Goal: Communication & Community: Answer question/provide support

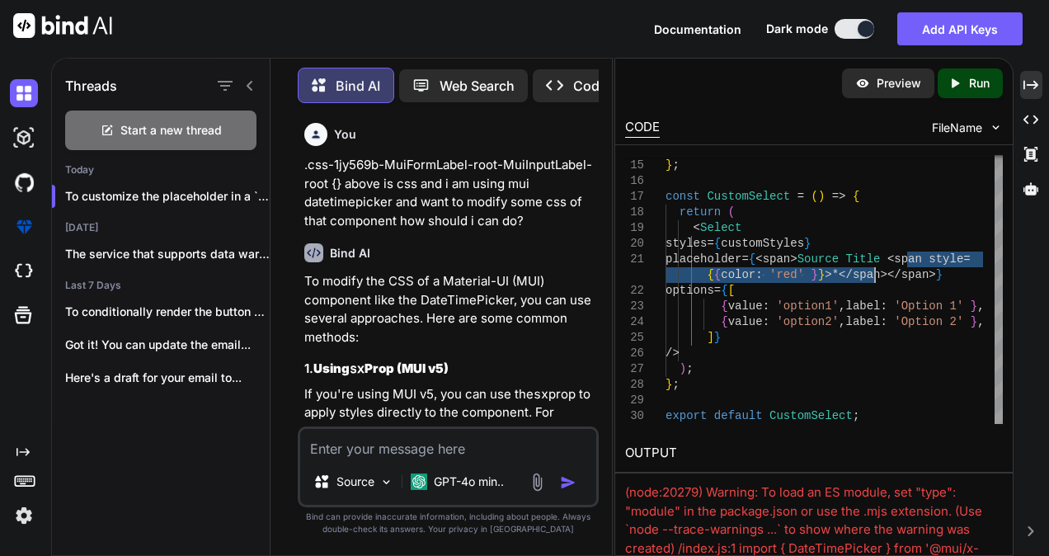
scroll to position [2706, 0]
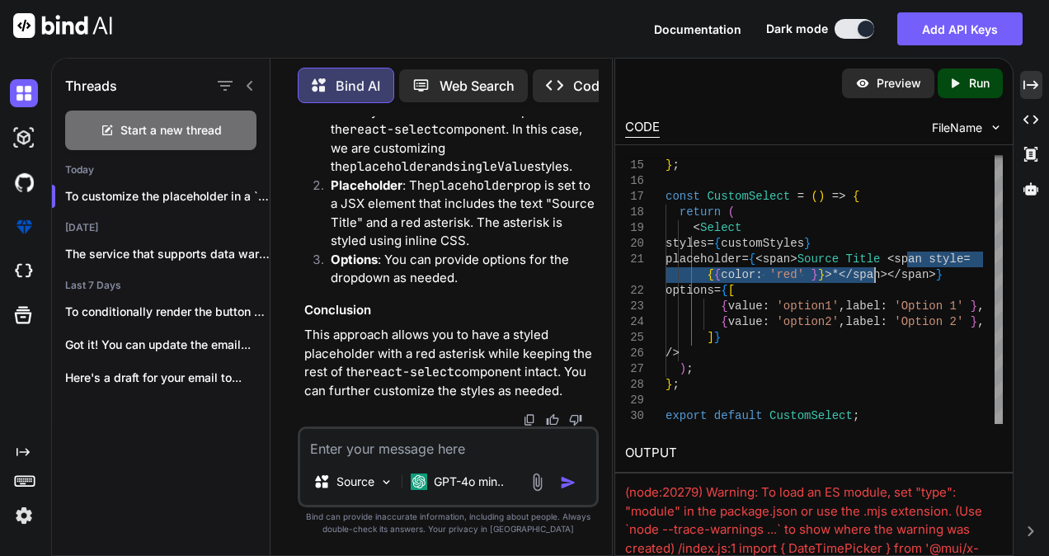
click at [134, 369] on p "Here's a draft for your email to..." at bounding box center [167, 377] width 205 height 16
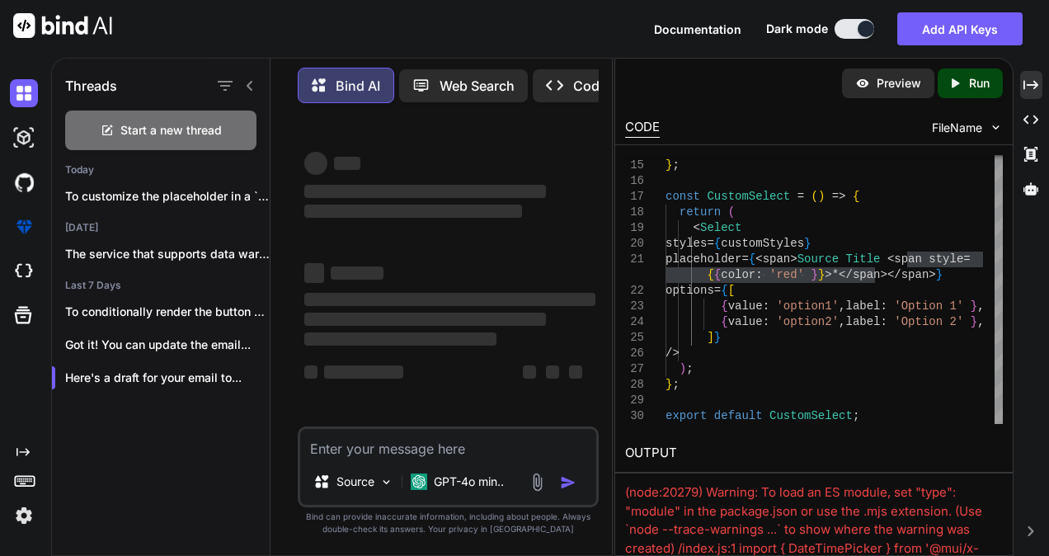
scroll to position [0, 0]
click at [1023, 81] on div "Created with Pixso." at bounding box center [1031, 85] width 22 height 28
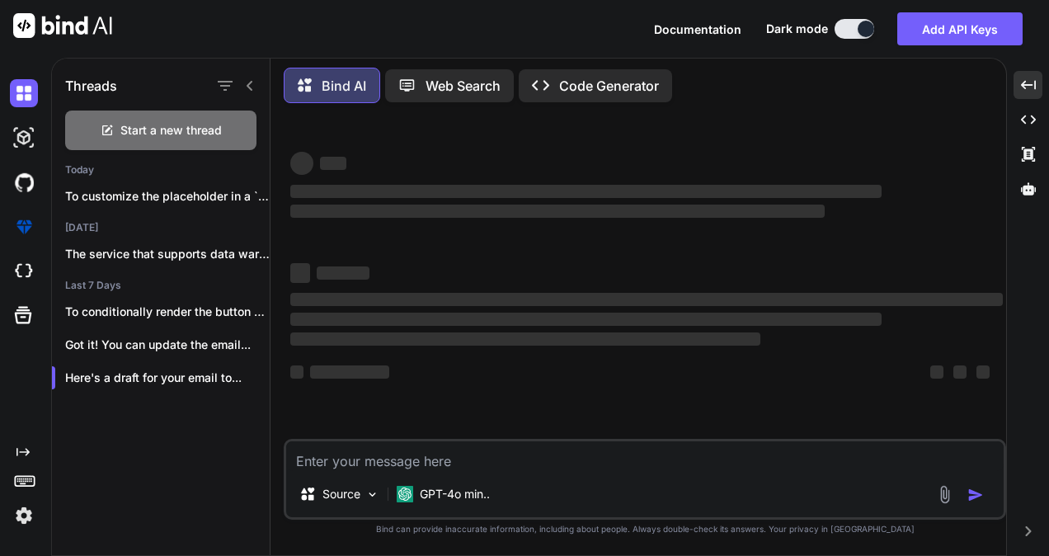
type textarea "x"
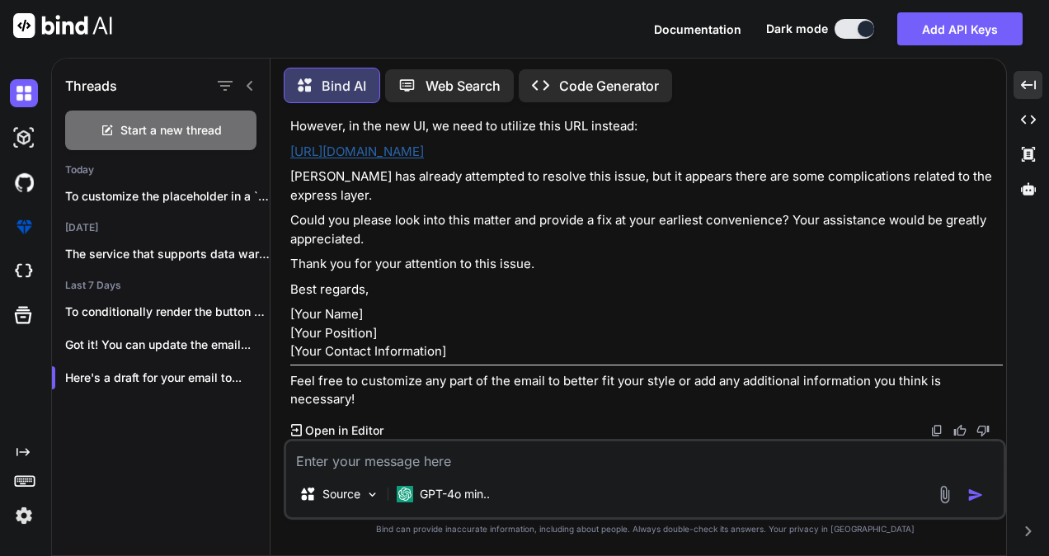
scroll to position [383, 0]
click at [429, 458] on textarea at bounding box center [644, 456] width 717 height 30
type textarea "w"
type textarea "x"
type textarea "wr"
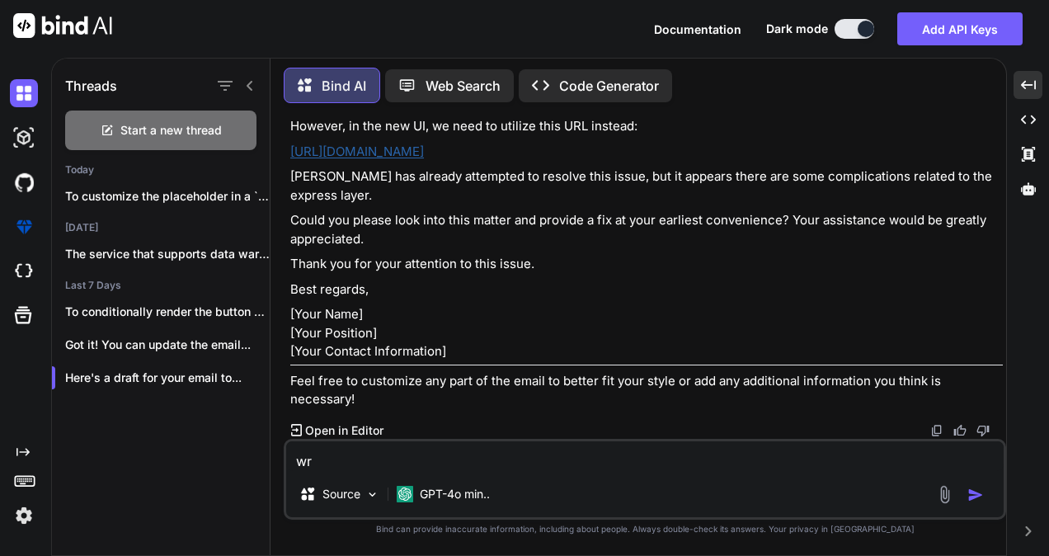
type textarea "x"
type textarea "wri"
type textarea "x"
type textarea "writ"
type textarea "x"
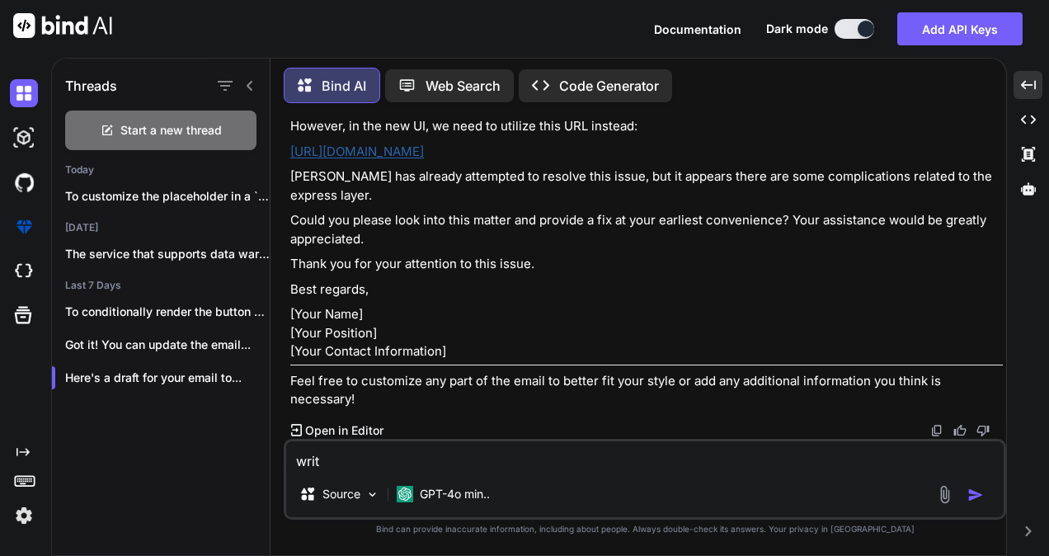
type textarea "write"
type textarea "x"
type textarea "write"
type textarea "x"
type textarea "write s"
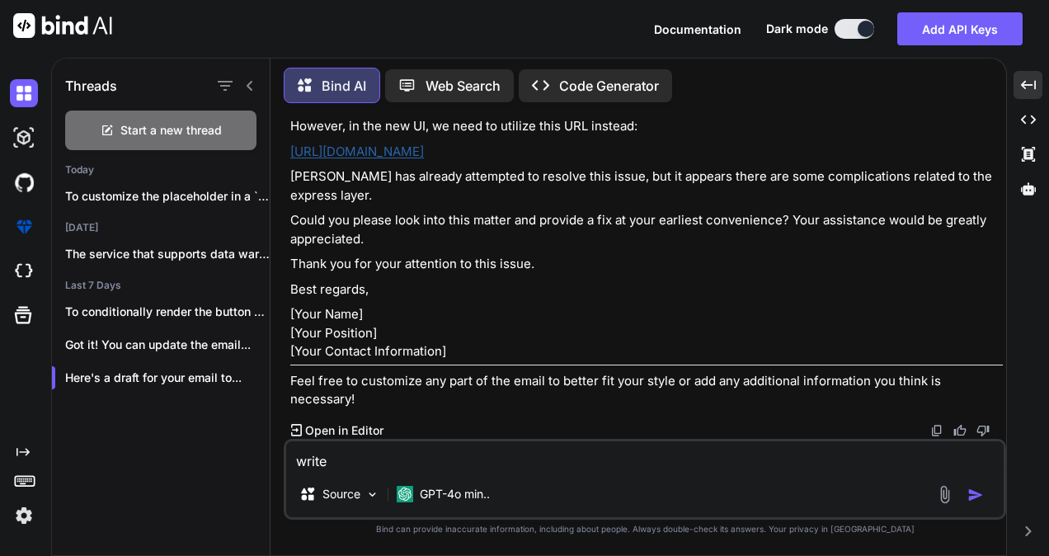
type textarea "x"
type textarea "write sm"
type textarea "x"
type textarea "write sma"
type textarea "x"
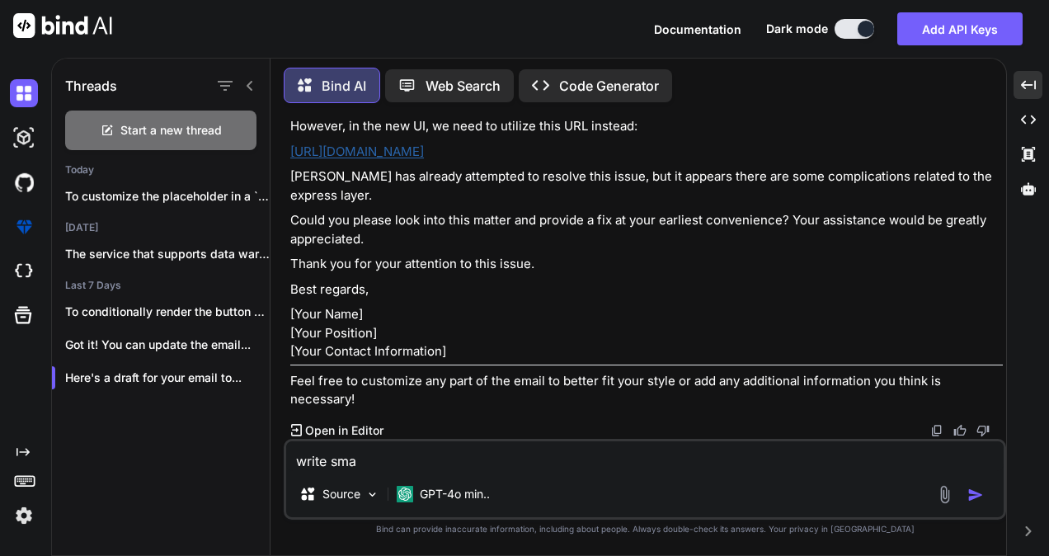
type textarea "write smal"
type textarea "x"
type textarea "write small"
type textarea "x"
type textarea "write small"
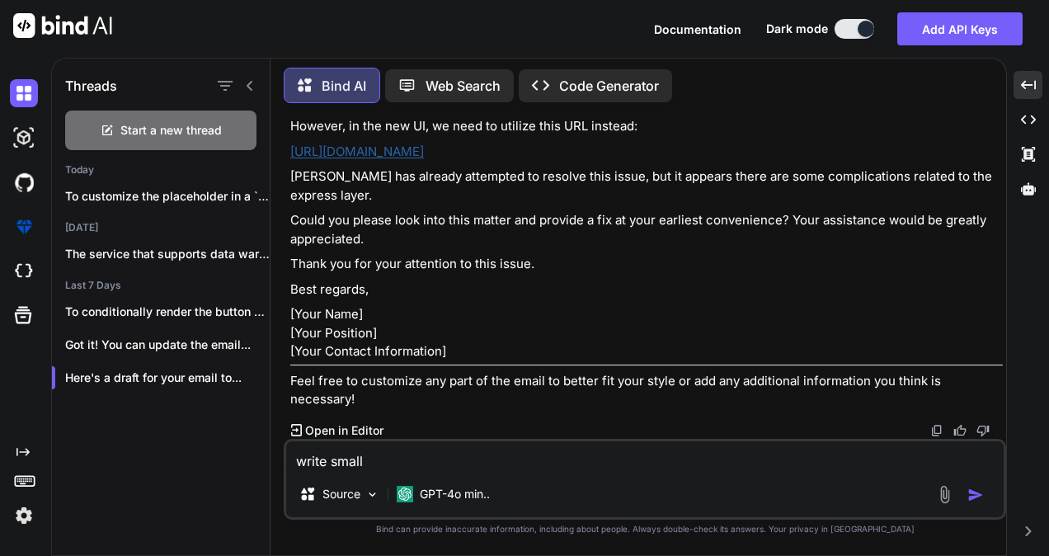
type textarea "x"
type textarea "write small m"
type textarea "x"
type textarea "write small ma"
type textarea "x"
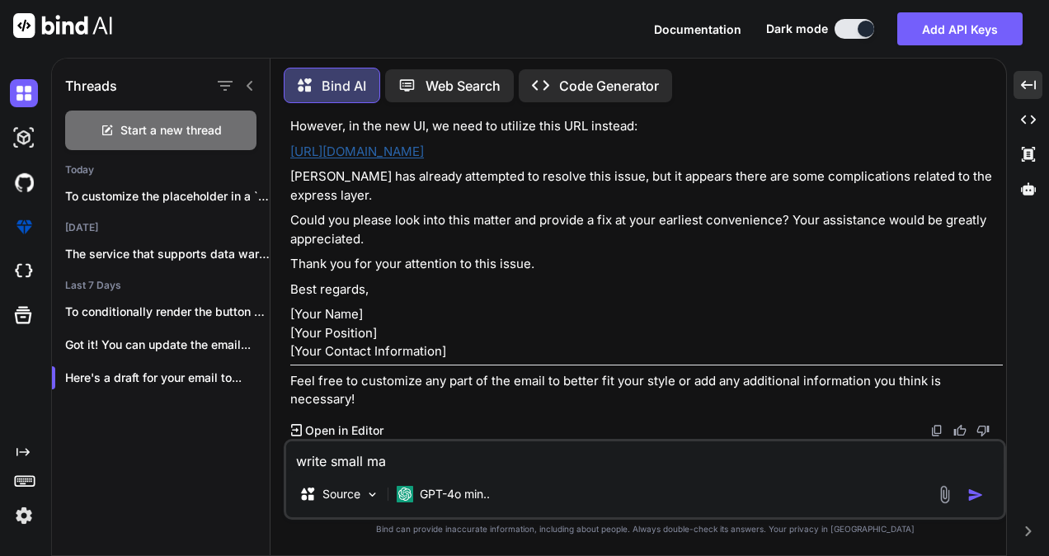
type textarea "write small mai"
type textarea "x"
type textarea "write small mail"
type textarea "x"
type textarea "write small mail"
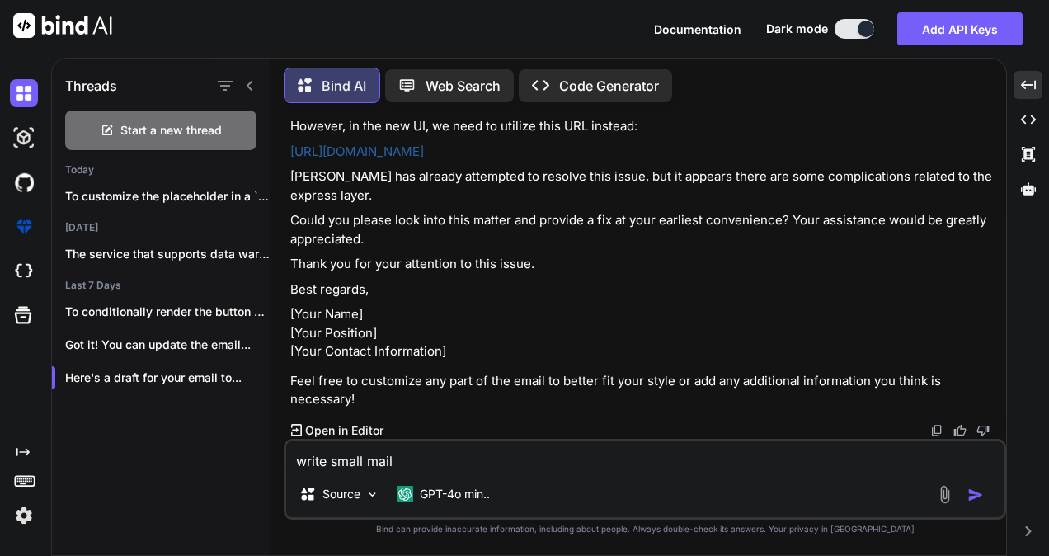
type textarea "x"
type textarea "write small mail t"
type textarea "x"
type textarea "write small mail to"
type textarea "x"
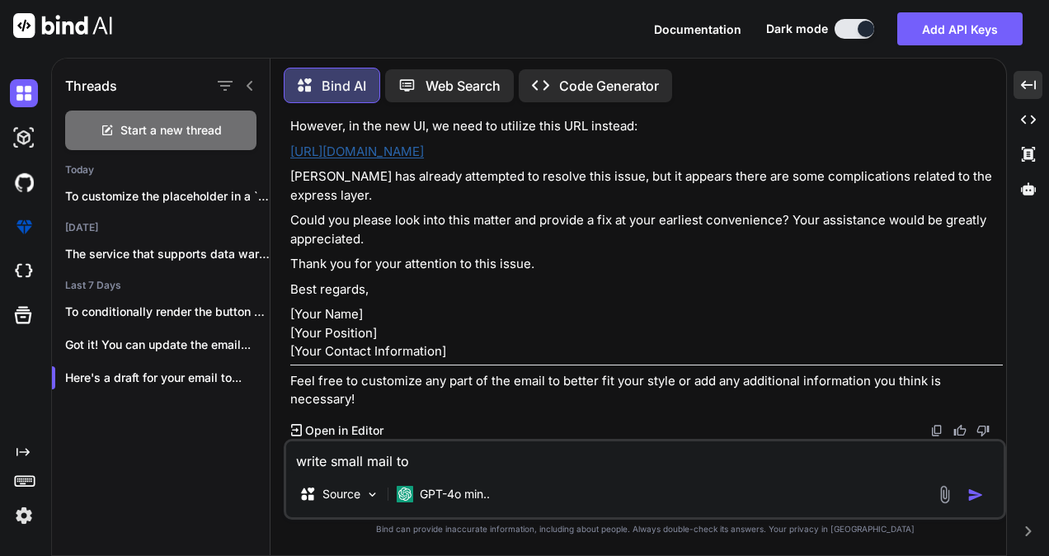
type textarea "write small mail to"
type textarea "x"
type textarea "write small mail to s"
type textarea "x"
type textarea "write small mail to sa"
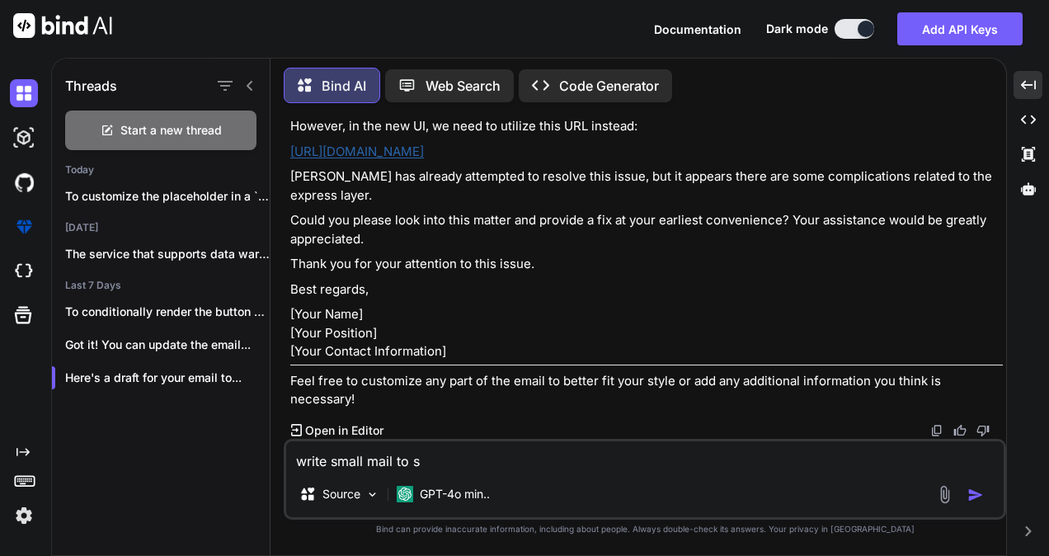
type textarea "x"
type textarea "write small mail to sai"
type textarea "x"
type textarea "write small mail to sai"
type textarea "x"
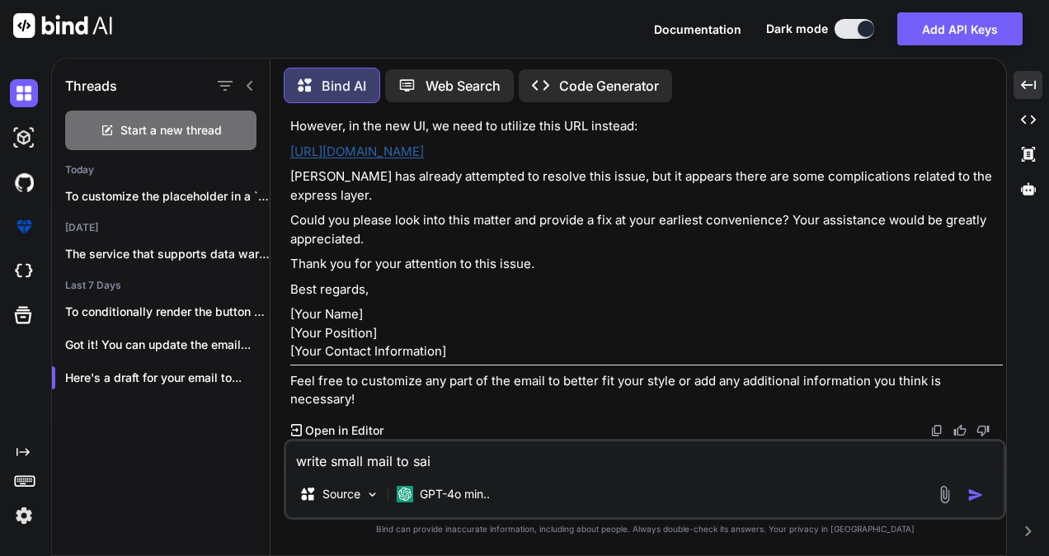
type textarea "write small mail to sai t"
type textarea "x"
type textarea "write small mail to sai th"
type textarea "x"
type textarea "write small mail to sai tha"
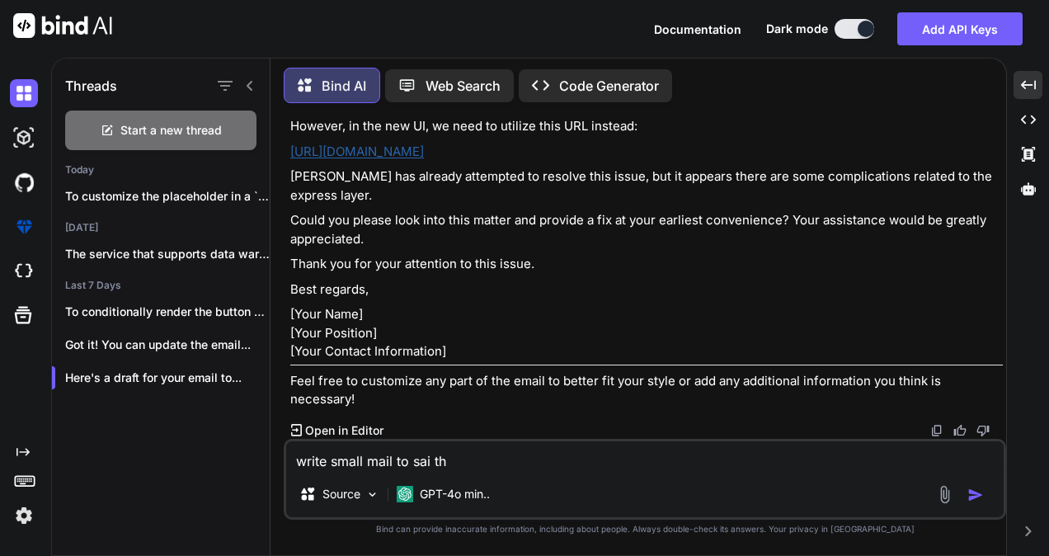
type textarea "x"
type textarea "write small mail to sai that"
type textarea "x"
type textarea "write small mail to sai that"
type textarea "x"
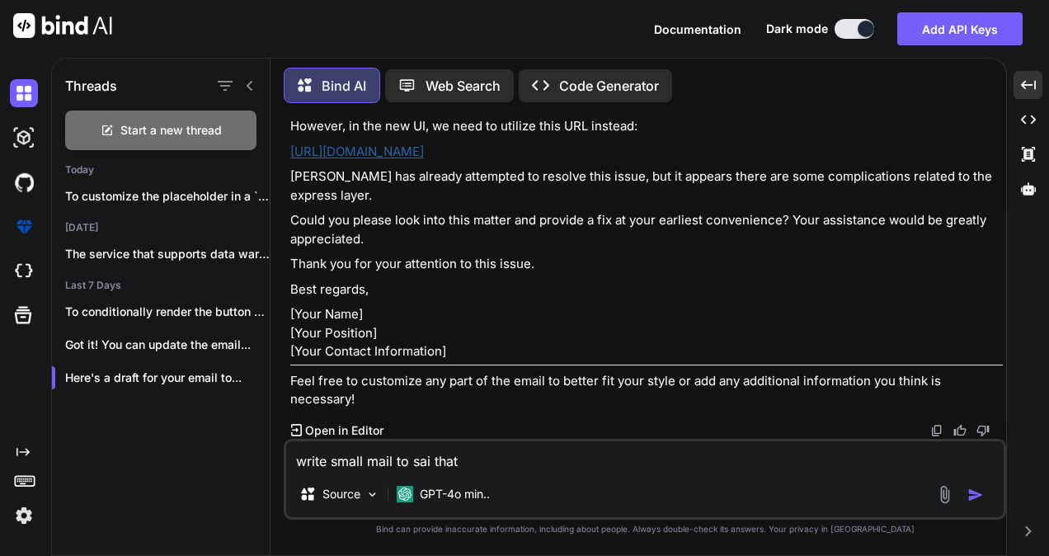
type textarea "write small mail to sai that h"
type textarea "x"
type textarea "write small mail to sai that ha"
type textarea "x"
type textarea "write small mail to sai that hav"
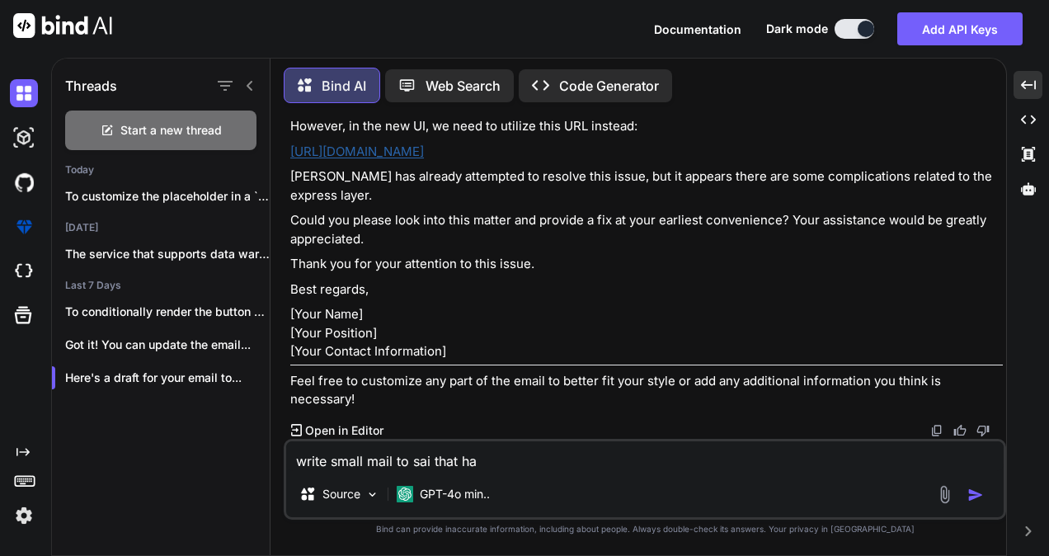
type textarea "x"
type textarea "write small mail to sai that have"
type textarea "x"
type textarea "write small mail to sai that have"
type textarea "x"
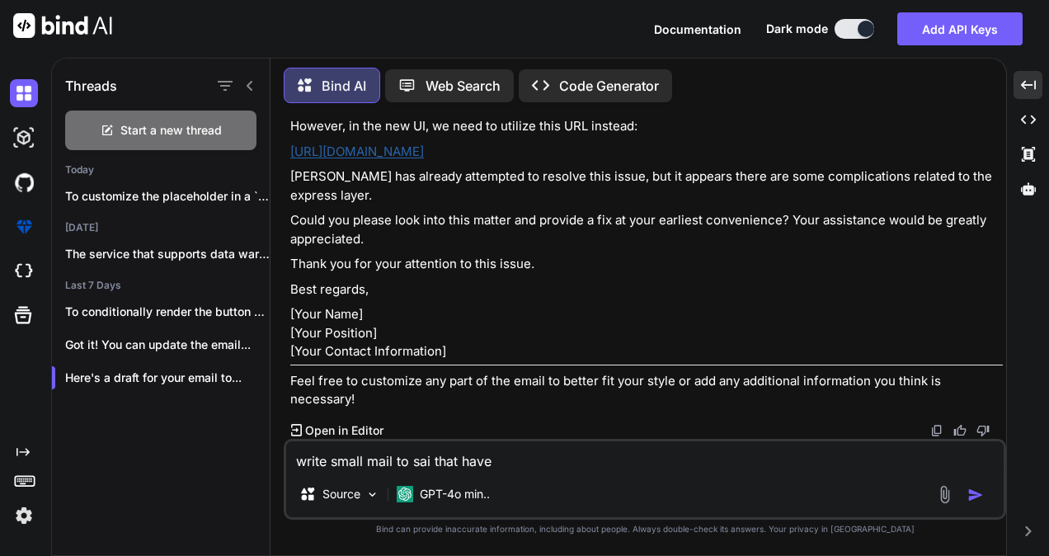
type textarea "write small mail to sai that have t"
type textarea "x"
type textarea "write small mail to sai that have to"
type textarea "x"
type textarea "write small mail to sai that have t"
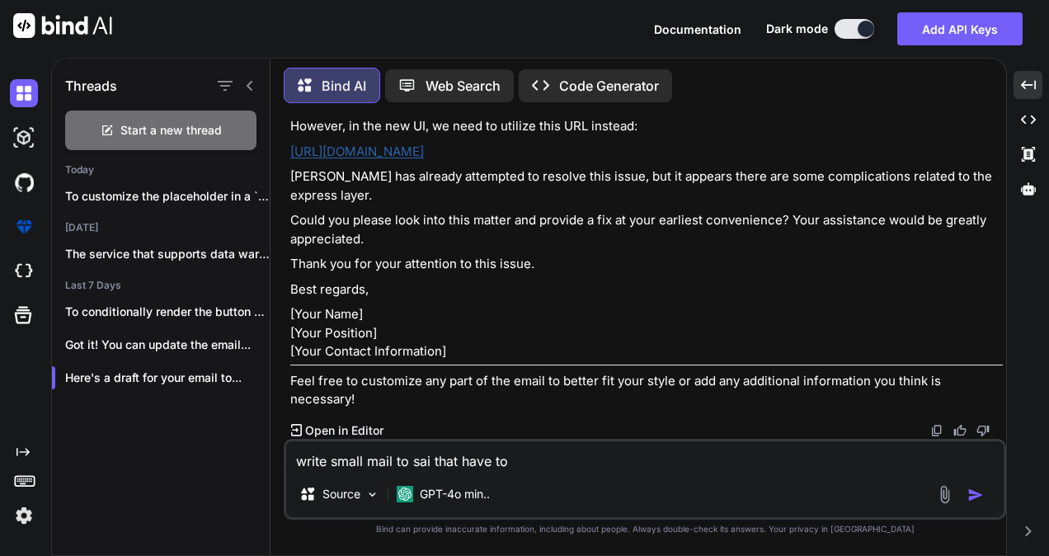
type textarea "x"
type textarea "write small mail to sai that have"
type textarea "x"
type textarea "write small mail to sai that have y"
type textarea "x"
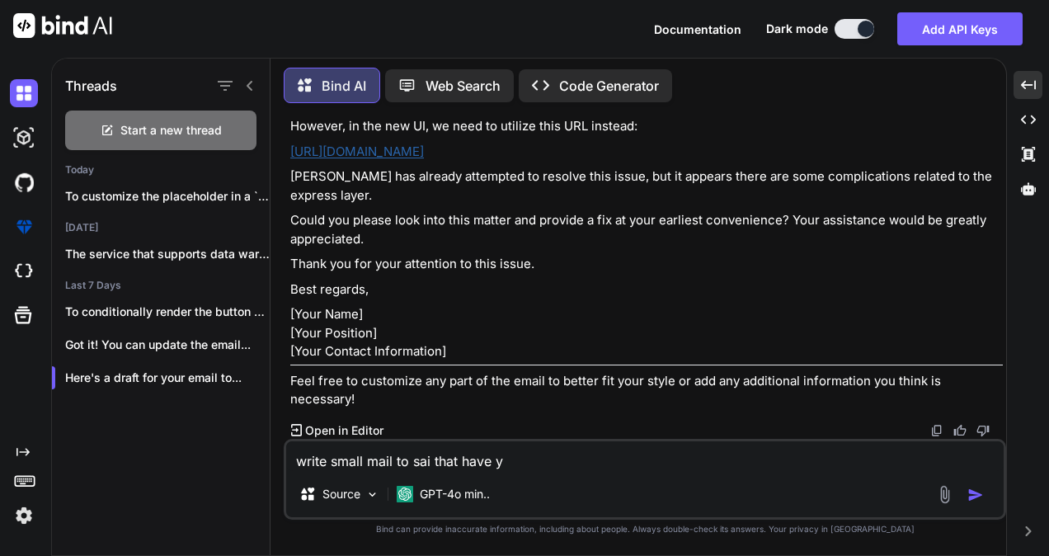
type textarea "write small mail to sai that have yo"
type textarea "x"
type textarea "write small mail to sai that have you"
type textarea "x"
type textarea "write small mail to sai that have you"
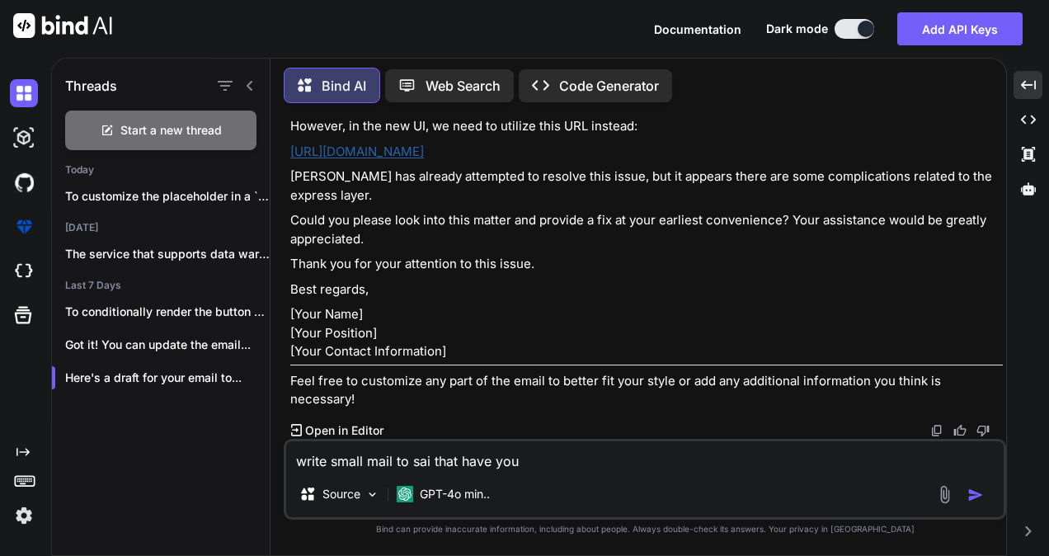
type textarea "x"
type textarea "write small mail to sai that have you f"
type textarea "x"
type textarea "write small mail to sai that have you fi"
type textarea "x"
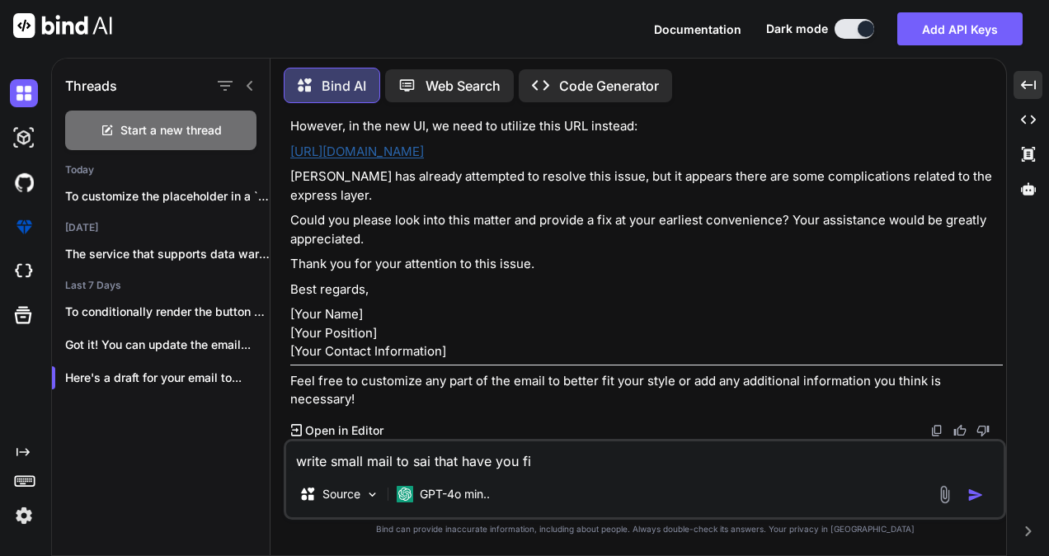
type textarea "write small mail to sai that have you fix"
type textarea "x"
type textarea "write small mail to sai that have you fix"
type textarea "x"
type textarea "write small mail to sai that have you fix t"
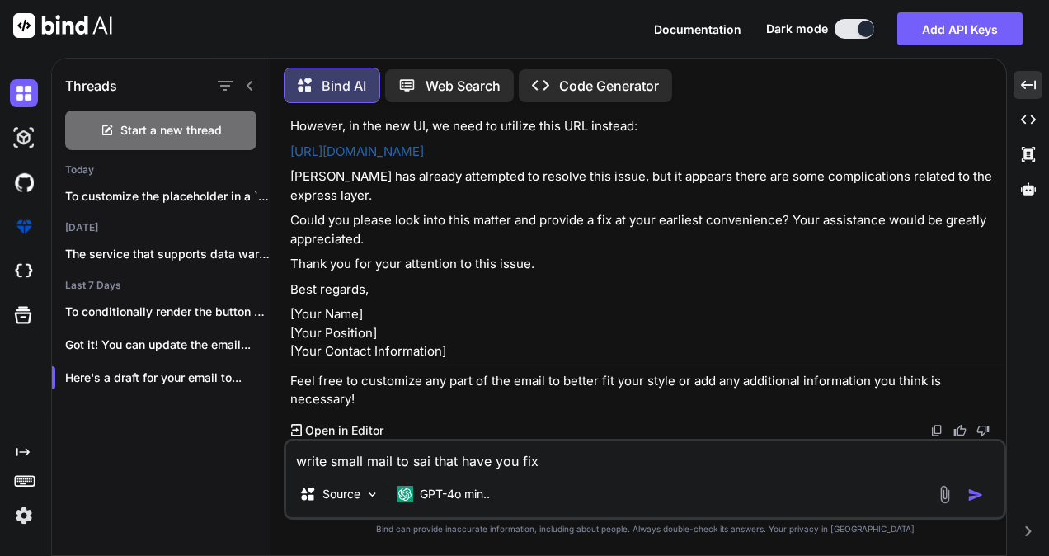
type textarea "x"
type textarea "write small mail to sai that have you fix th"
type textarea "x"
type textarea "write small mail to sai that have you fix tha"
type textarea "x"
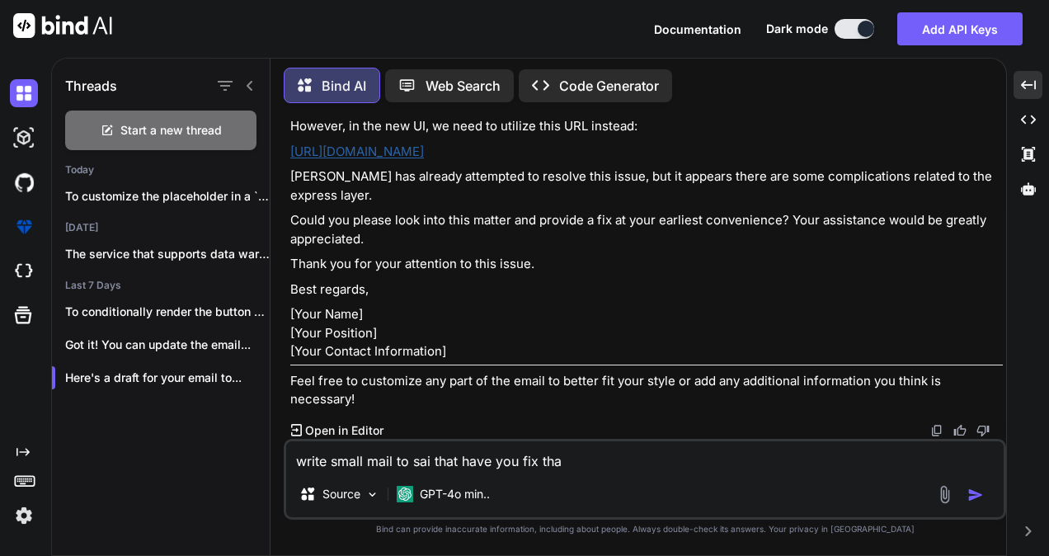
type textarea "write small mail to sai that have you fix that"
type textarea "x"
type textarea "write small mail to sai that have you fix that"
type textarea "x"
type textarea "write small mail to sai that have you fix that i"
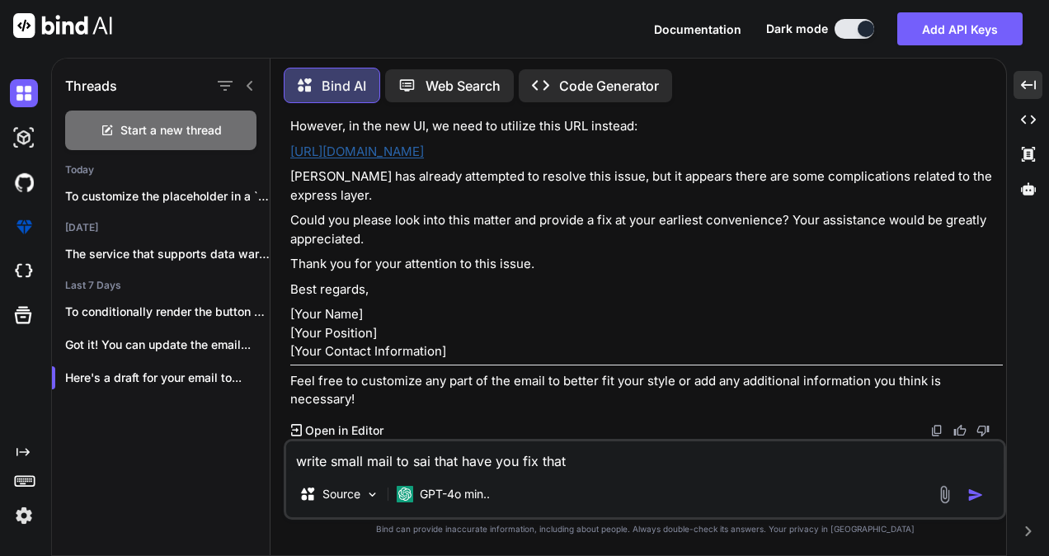
type textarea "x"
type textarea "write small mail to sai that have you fix that is"
type textarea "x"
type textarea "write small mail to sai that have you fix that iss"
type textarea "x"
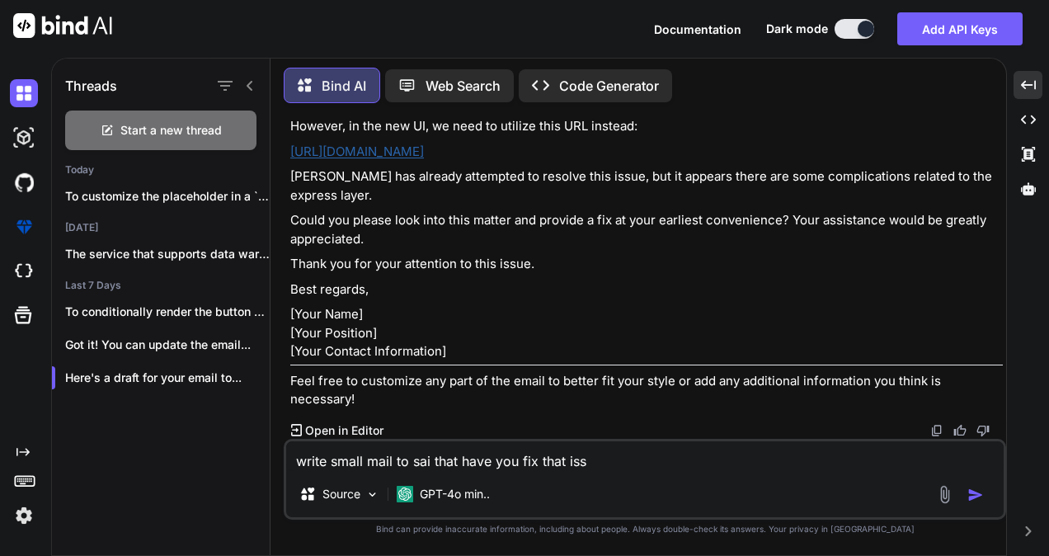
type textarea "write small mail to sai that have you fix that issu"
type textarea "x"
type textarea "write small mail to sai that have you fix that issue"
type textarea "x"
type textarea "write small mail to sai that have you fix that issue?"
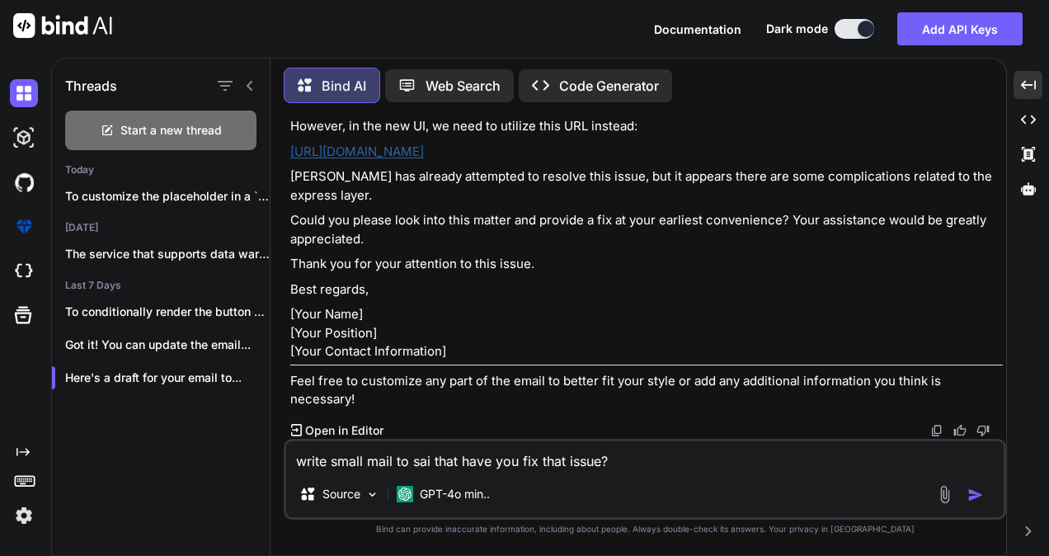
type textarea "x"
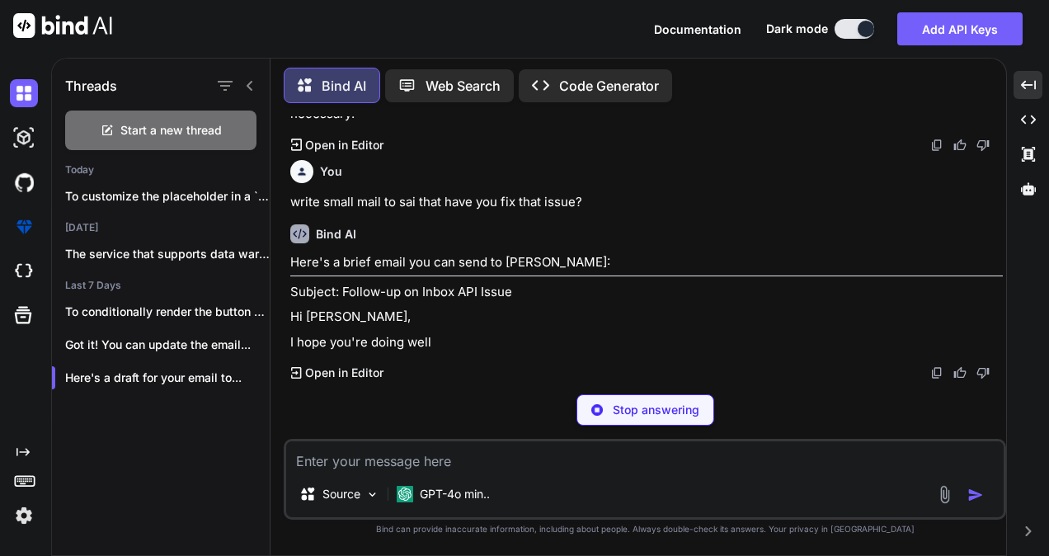
scroll to position [668, 0]
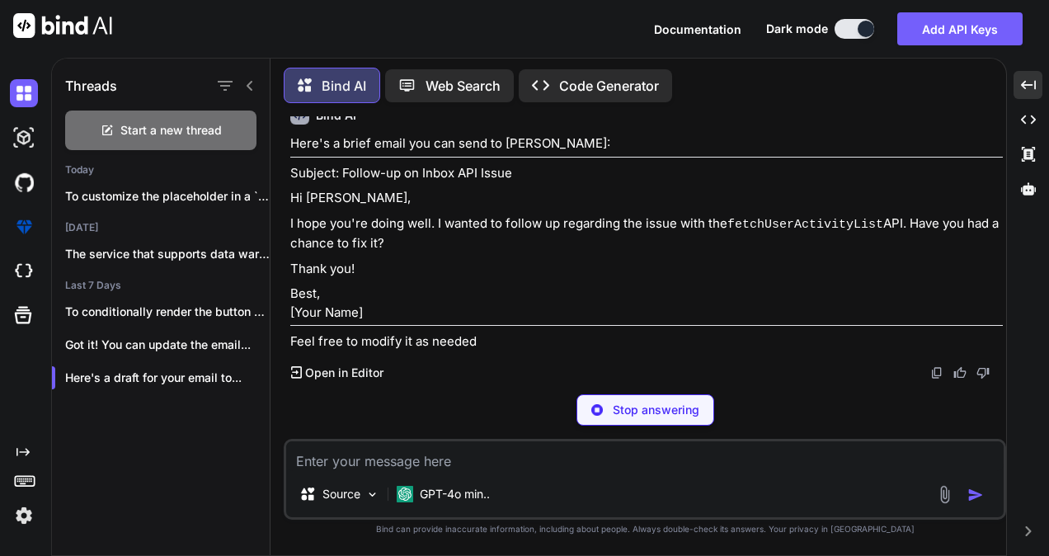
type textarea "x"
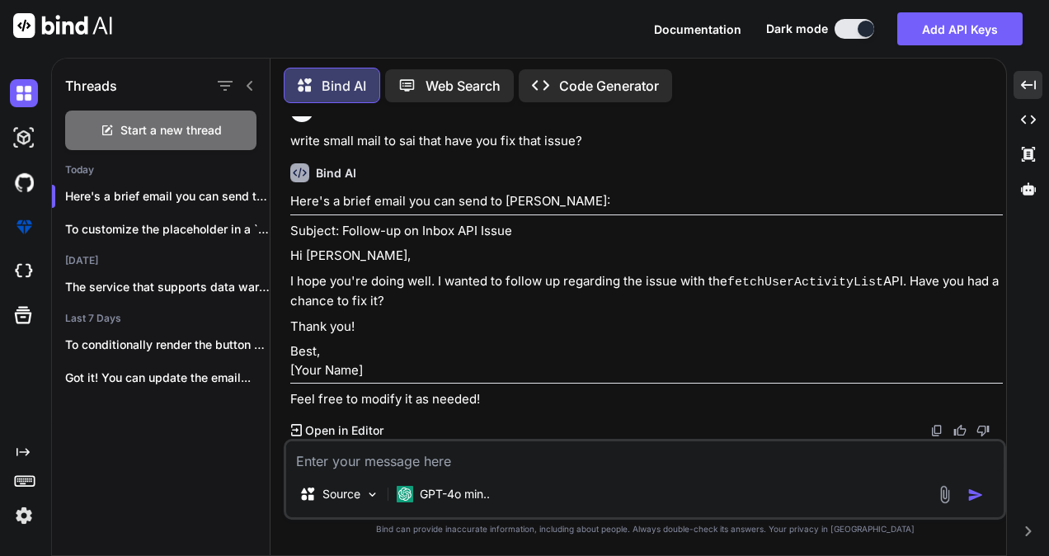
scroll to position [746, 0]
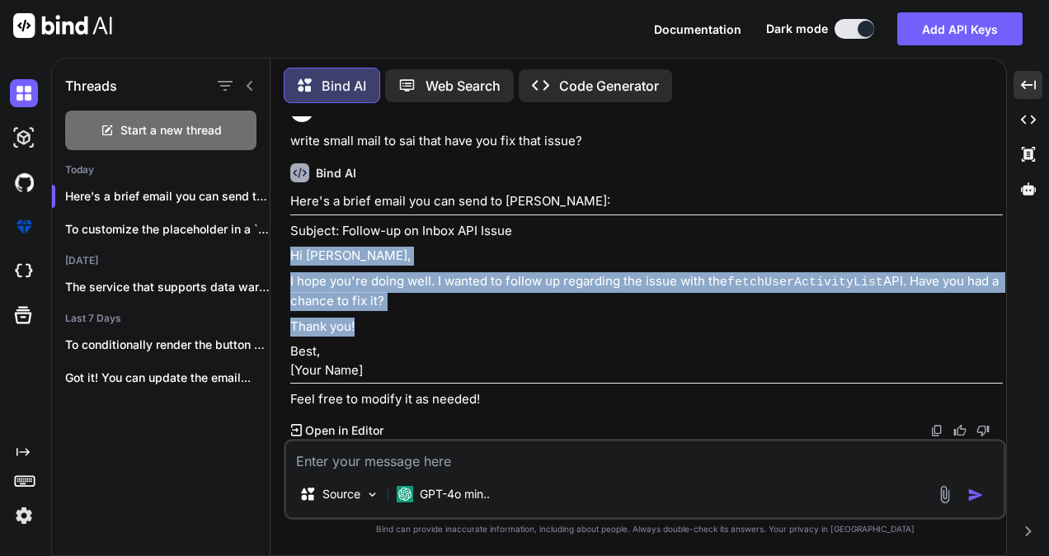
drag, startPoint x: 291, startPoint y: 239, endPoint x: 368, endPoint y: 311, distance: 105.0
click at [368, 311] on div "Here's a brief email you can send to [PERSON_NAME]: Subject: Follow-up on Inbox…" at bounding box center [646, 300] width 712 height 217
copy div "Hi [PERSON_NAME], I hope you're doing well. I wanted to follow up regarding the…"
click at [368, 317] on p "Thank you!" at bounding box center [646, 326] width 712 height 19
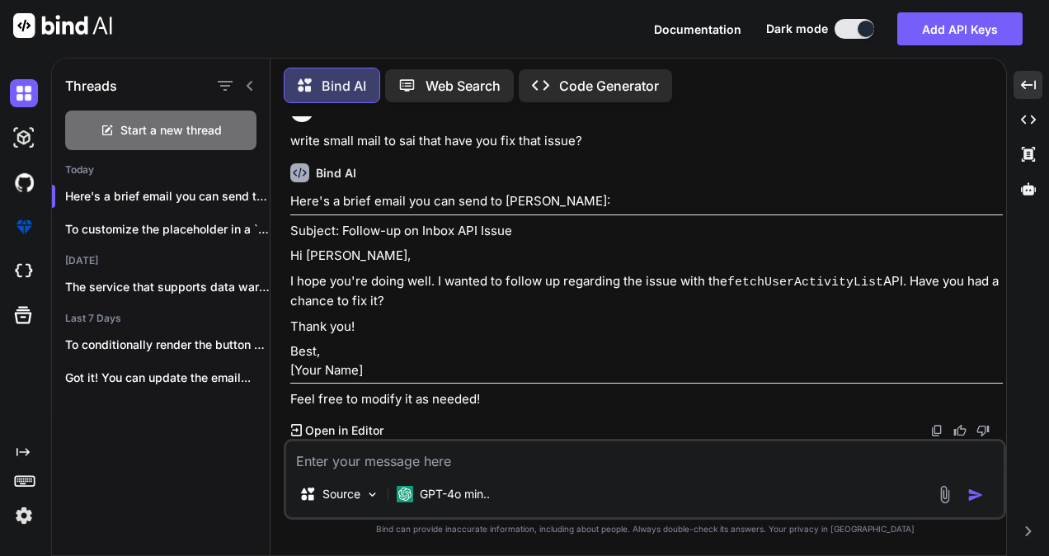
click at [389, 467] on textarea at bounding box center [644, 456] width 717 height 30
type textarea "w"
type textarea "x"
type textarea "wr"
type textarea "x"
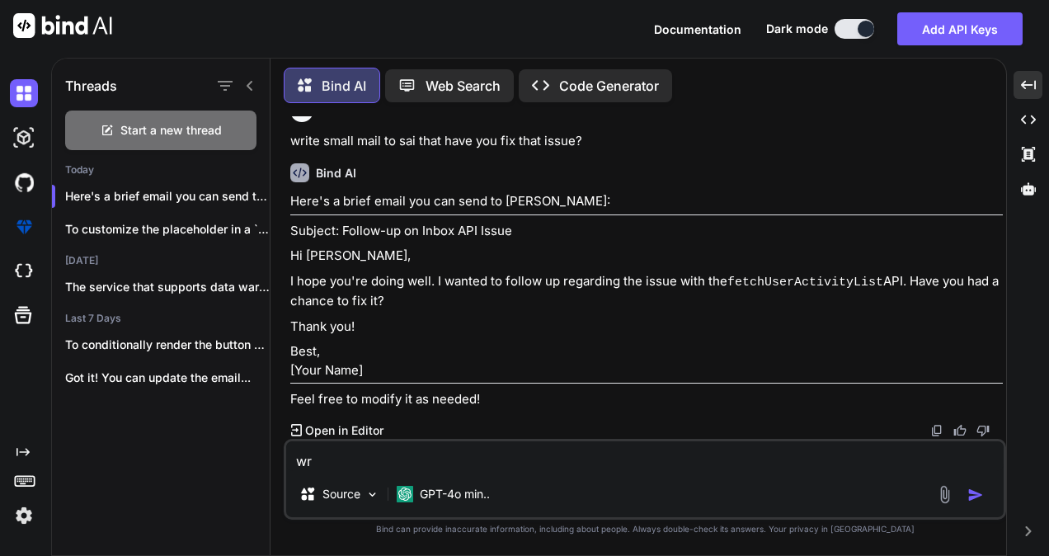
type textarea "wri"
type textarea "x"
type textarea "writ"
type textarea "x"
type textarea "write"
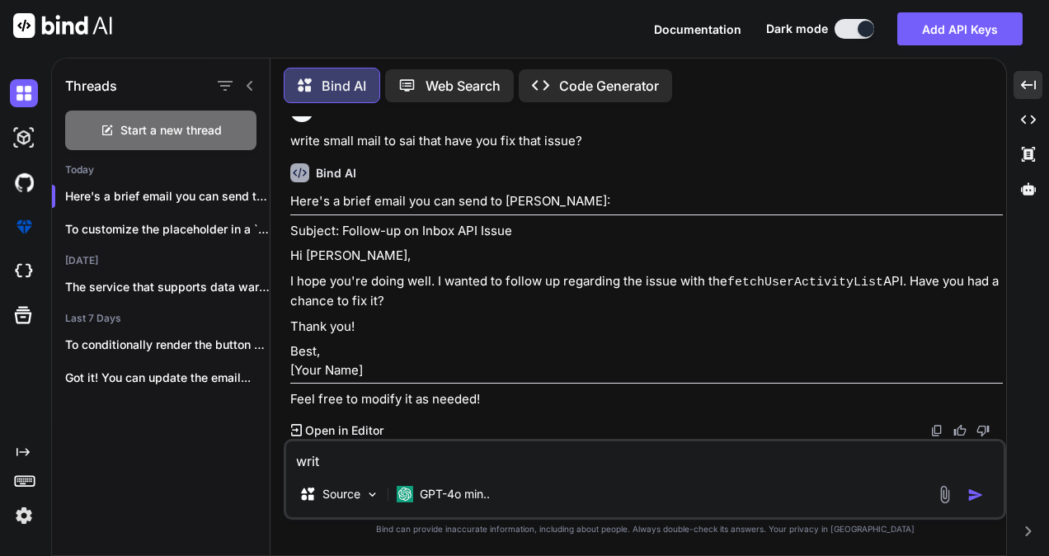
type textarea "x"
type textarea "write"
type textarea "x"
type textarea "write m"
type textarea "x"
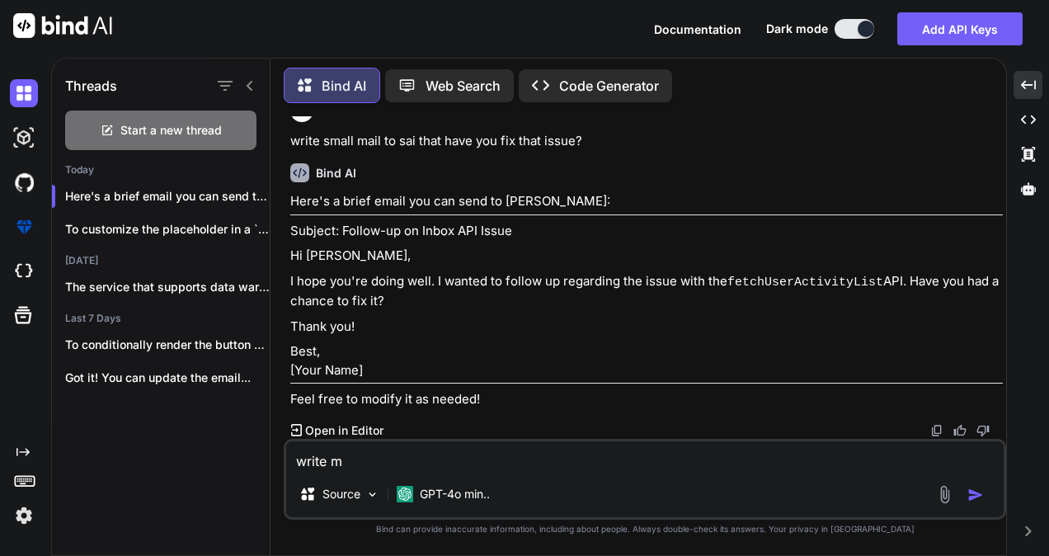
type textarea "write ma"
type textarea "x"
type textarea "write mai"
type textarea "x"
type textarea "write mail"
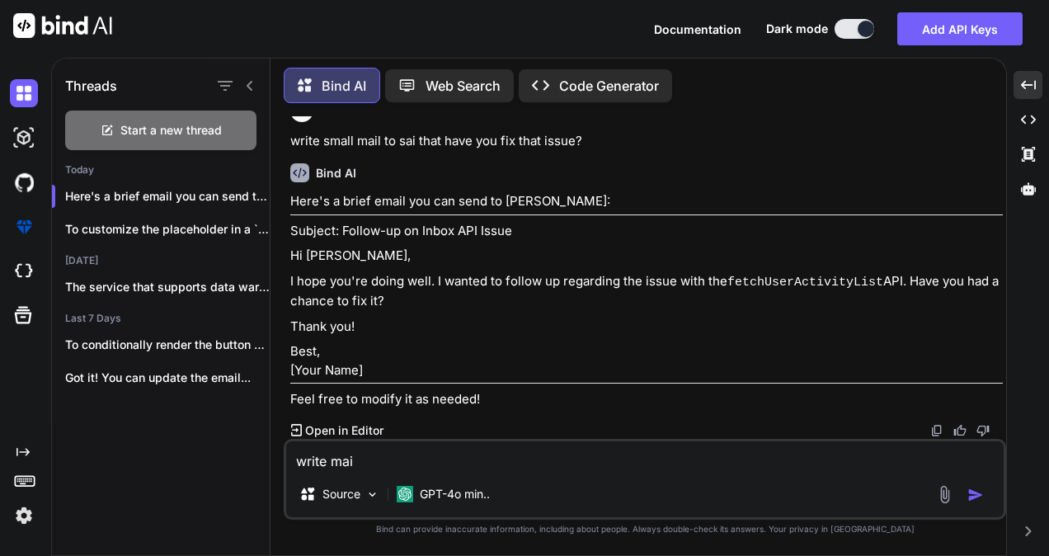
type textarea "x"
type textarea "write mail"
type textarea "x"
type textarea "write mail t"
type textarea "x"
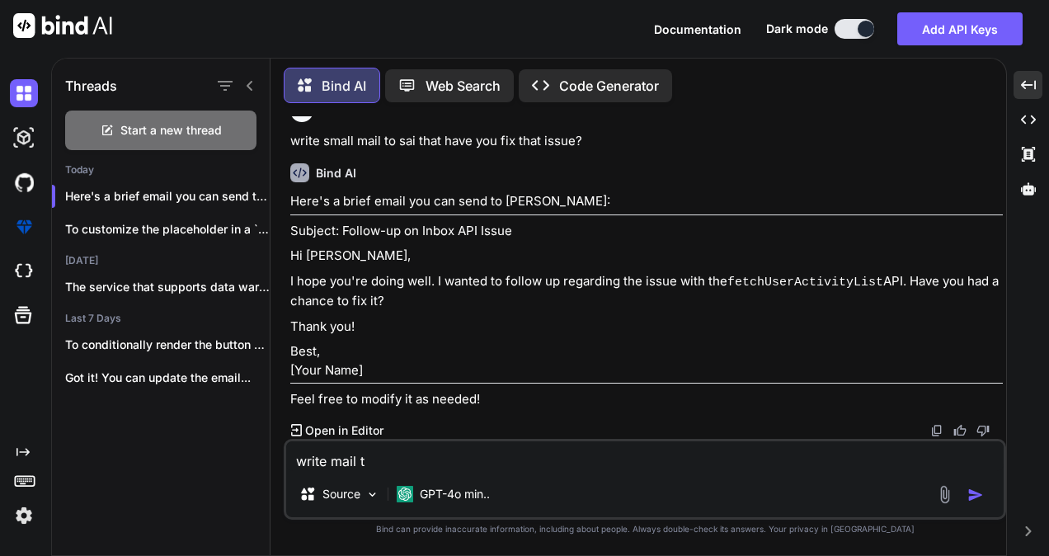
type textarea "write mail th"
type textarea "x"
type textarea "write mail tha"
type textarea "x"
type textarea "write mail that"
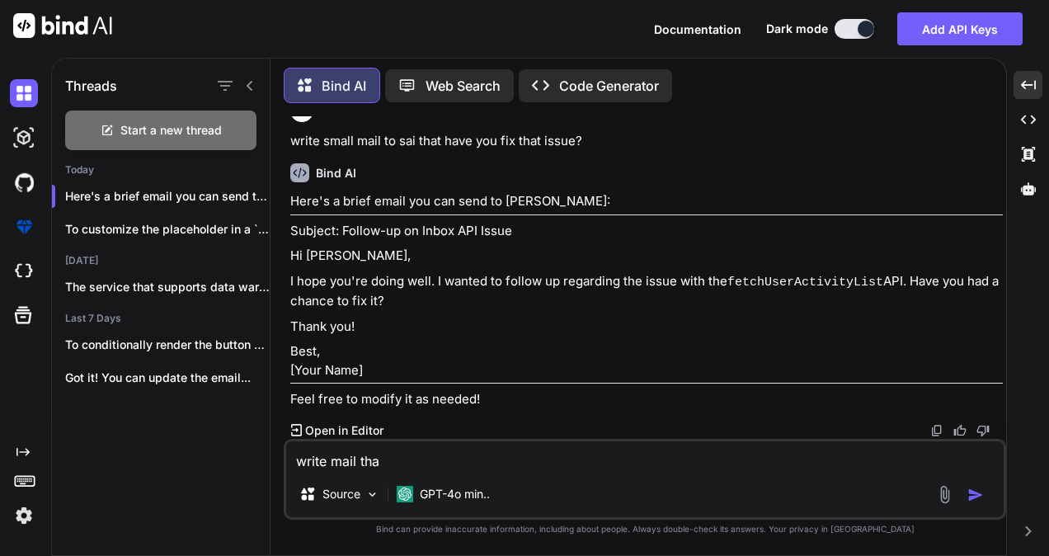
type textarea "x"
type textarea "write mail that"
type textarea "x"
type textarea "write mail that t"
type textarea "x"
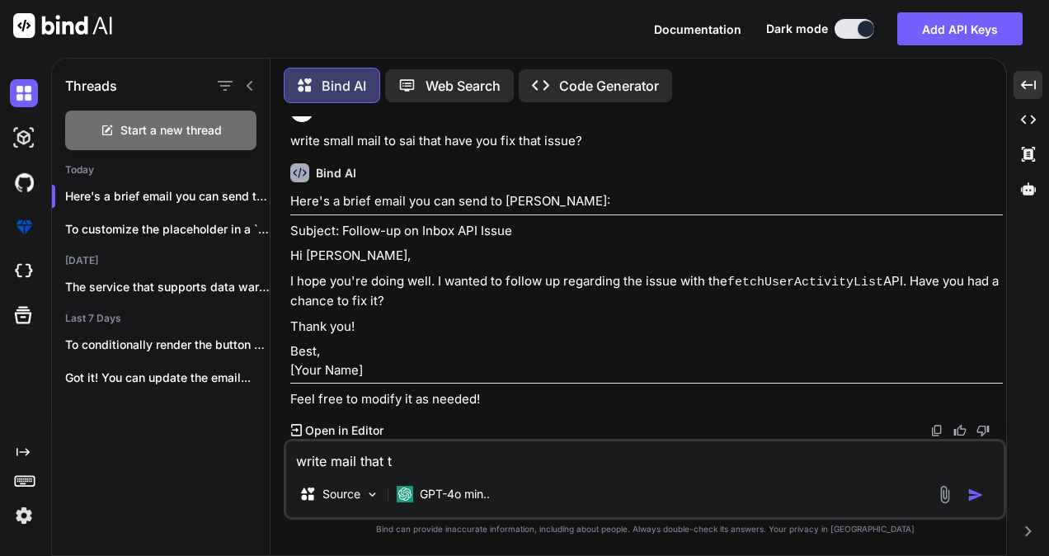
type textarea "write mail that th"
type textarea "x"
type textarea "write mail that thi"
type textarea "x"
type textarea "write mail that this"
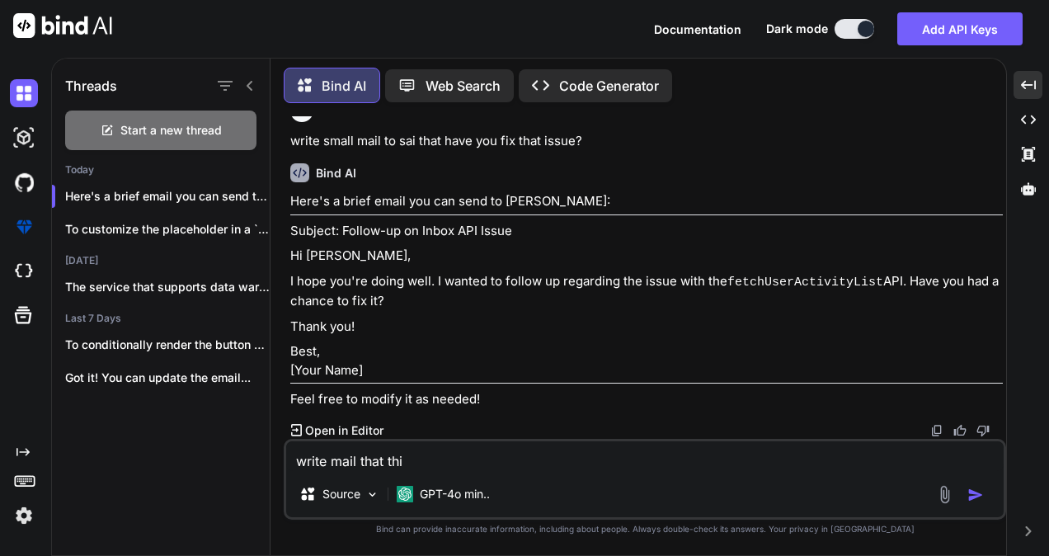
type textarea "x"
type textarea "write mail that this"
type textarea "x"
type textarea "write mail that this i"
type textarea "x"
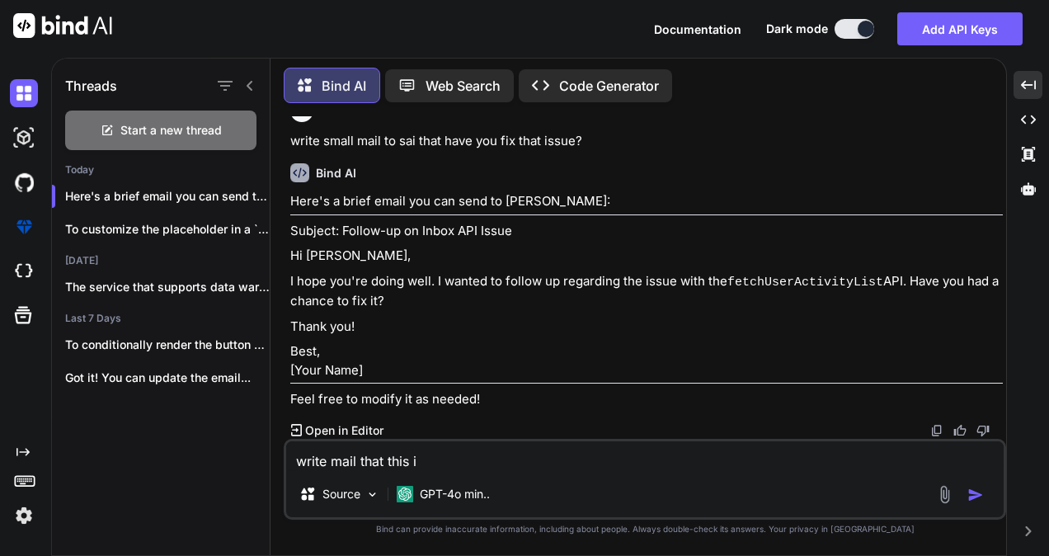
type textarea "write mail that this is"
type textarea "x"
type textarea "write mail that this iss"
type textarea "x"
type textarea "write mail that this issu"
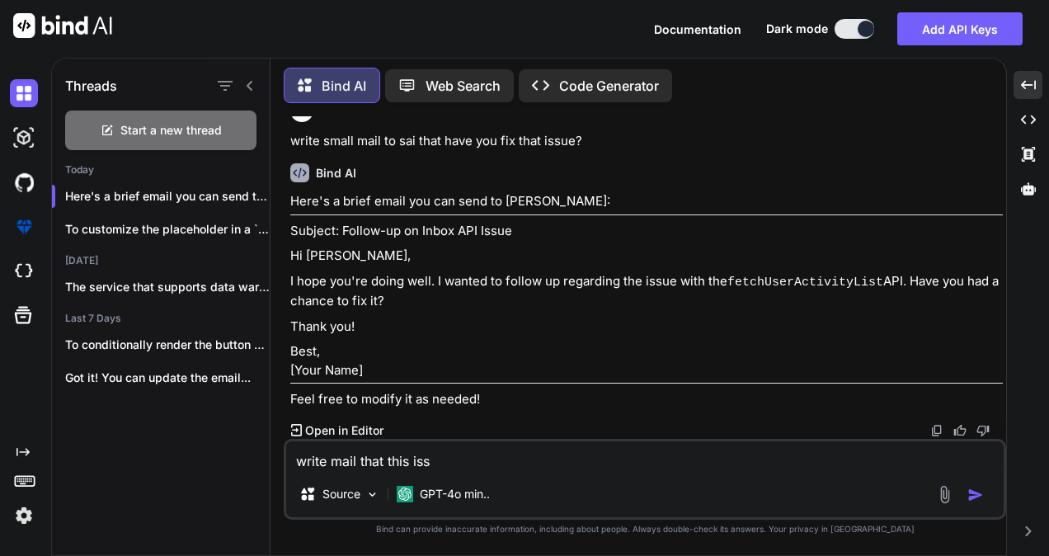
type textarea "x"
type textarea "write mail that this issue"
type textarea "x"
type textarea "write mail that this issue"
type textarea "x"
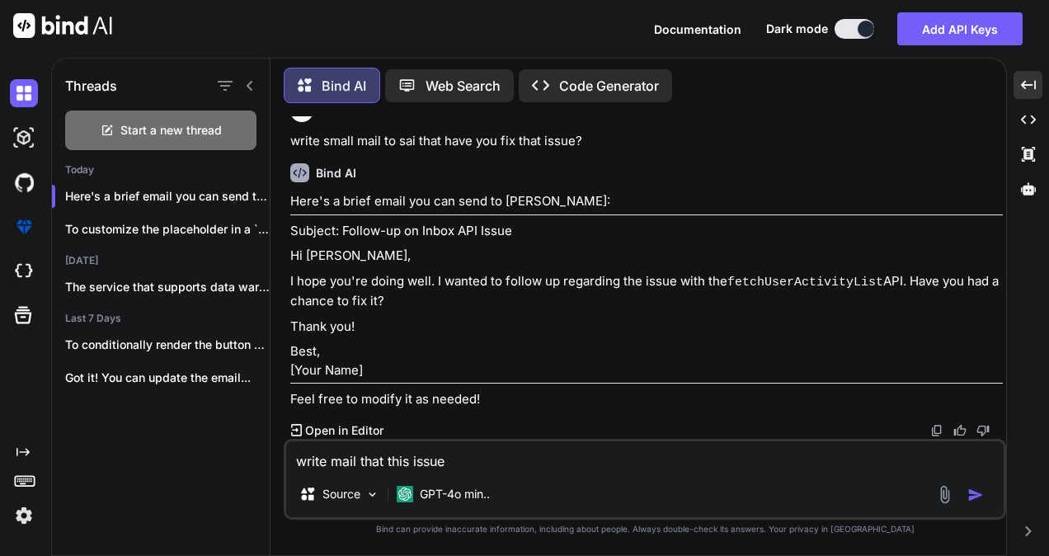
type textarea "write mail that this issue i"
type textarea "x"
type textarea "write mail that this issue is"
type textarea "x"
type textarea "write mail that this issue is"
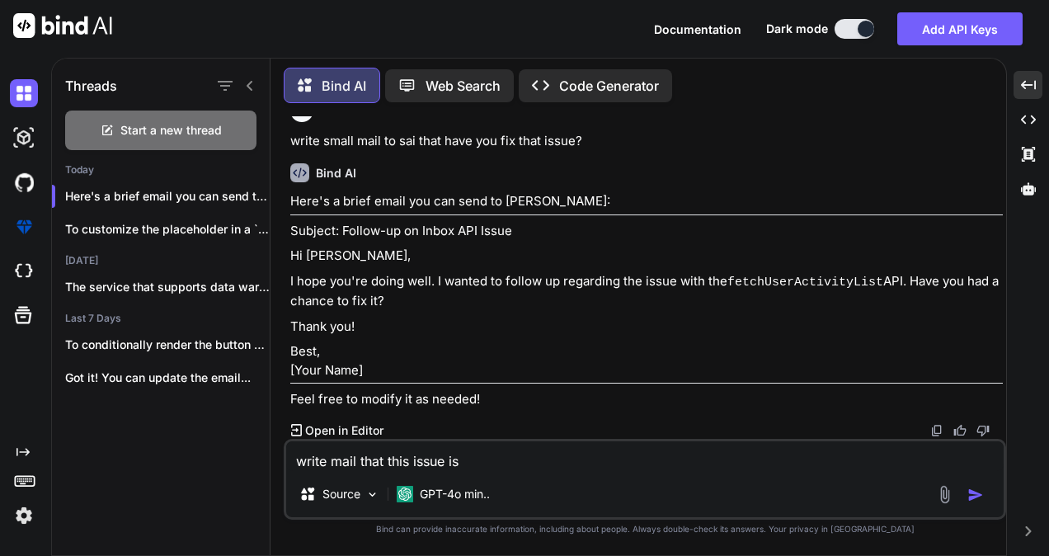
type textarea "x"
type textarea "write mail that this issue is"
type textarea "x"
type textarea "write mail that this issue i"
type textarea "x"
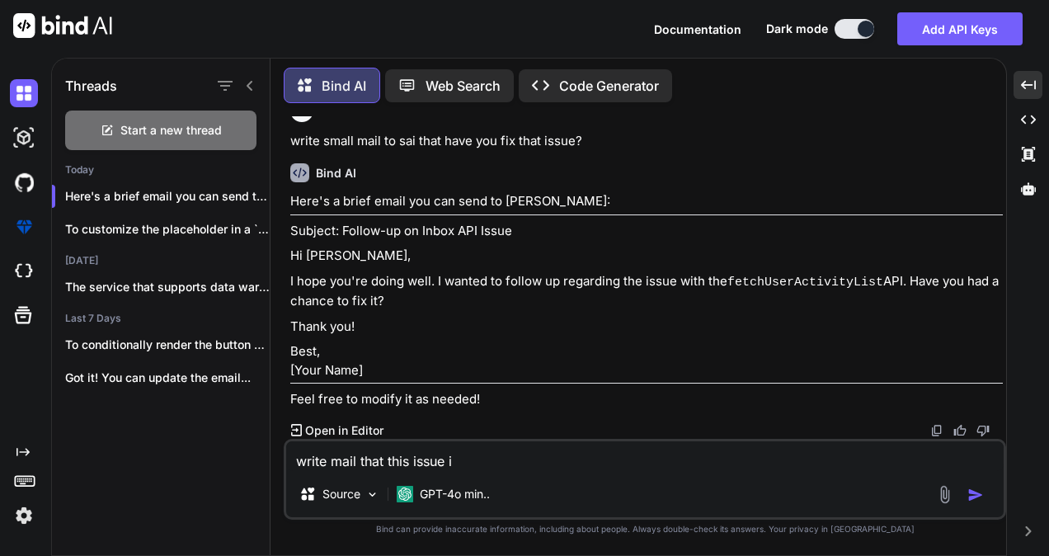
type textarea "write mail that this issue"
type textarea "x"
type textarea "write mail that this issue n"
type textarea "x"
type textarea "write mail that this issue ne"
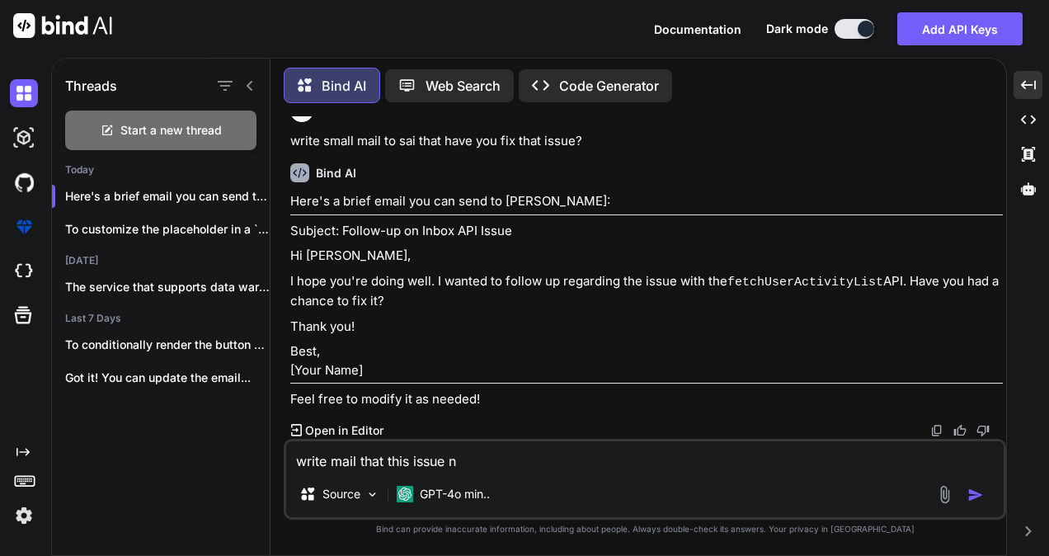
type textarea "x"
type textarea "write mail that this issue nee"
type textarea "x"
type textarea "write mail that this issue need"
type textarea "x"
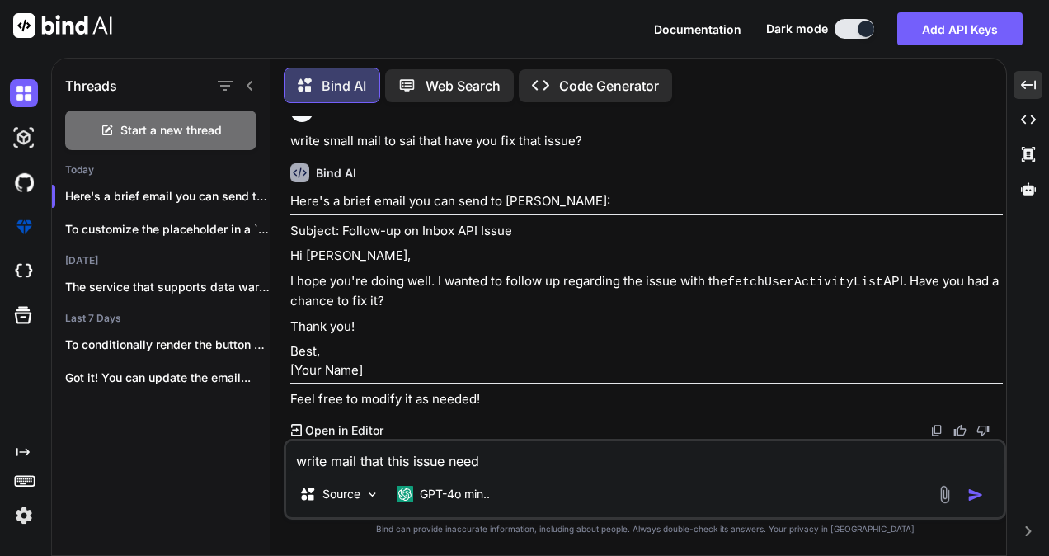
type textarea "write mail that this issue need"
type textarea "x"
type textarea "write mail that this issue need t"
type textarea "x"
type textarea "write mail that this issue need to"
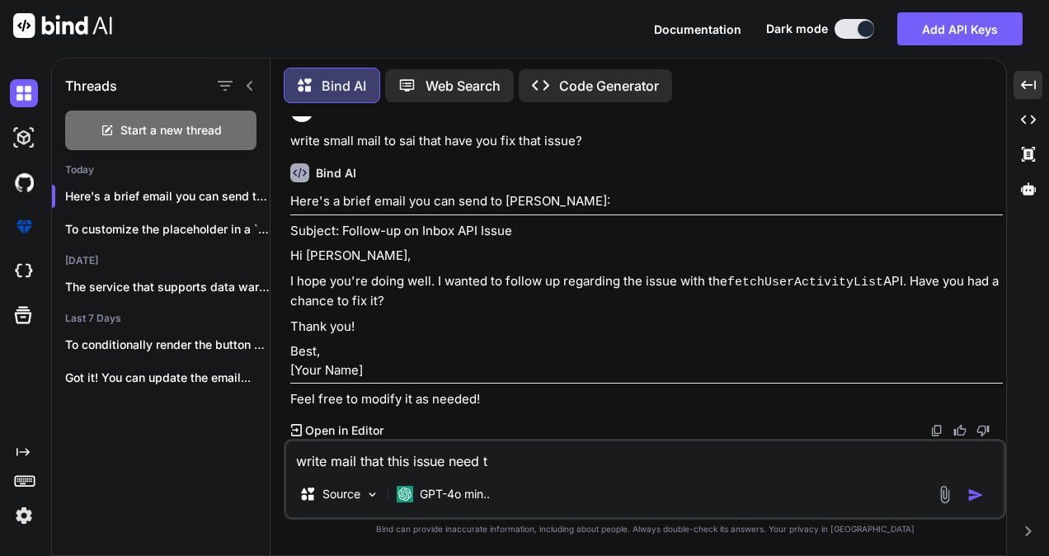
type textarea "x"
type textarea "write mail that this issue need to"
type textarea "x"
type textarea "write mail that this issue need to f"
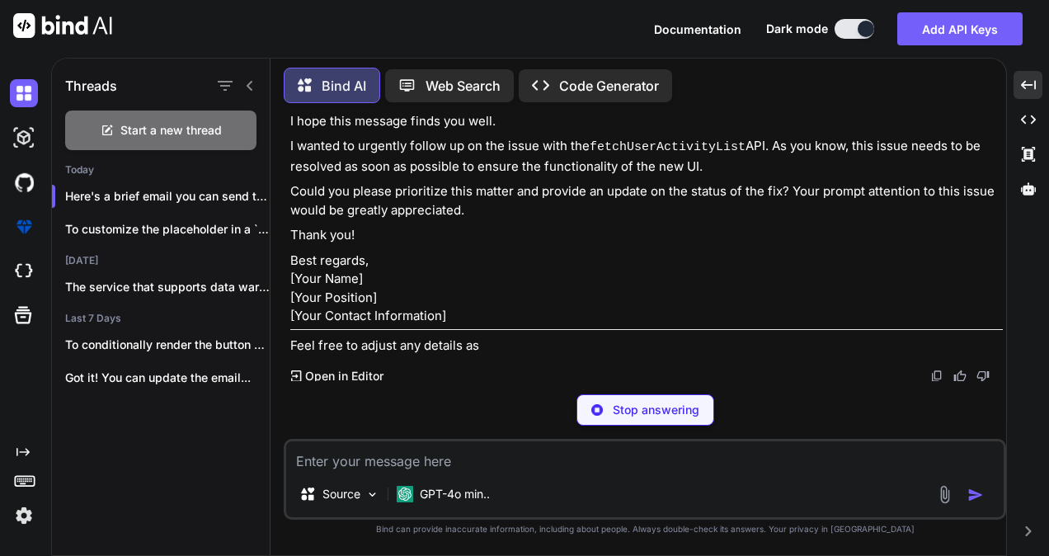
scroll to position [1169, 0]
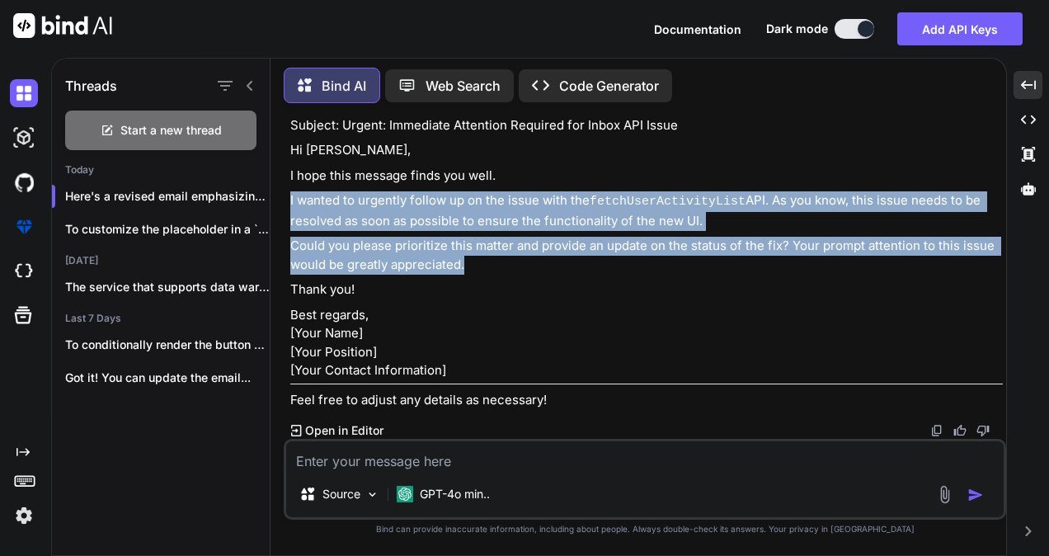
drag, startPoint x: 467, startPoint y: 297, endPoint x: 286, endPoint y: 229, distance: 192.8
click at [287, 229] on div "You i want to write an email to [PERSON_NAME] for fix inbox api issue that fetc…" at bounding box center [646, 277] width 719 height 322
copy div "I wanted to urgently follow up on the issue with the fetchUserActivityList API.…"
